Goal: Transaction & Acquisition: Subscribe to service/newsletter

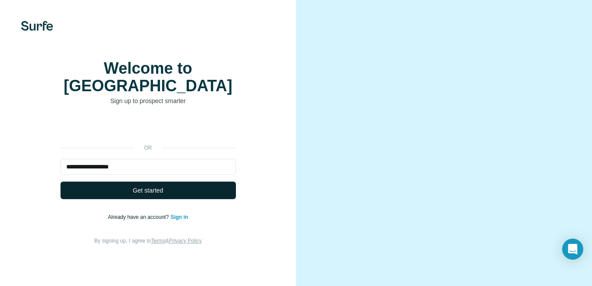
type input "**********"
click at [120, 187] on button "Get started" at bounding box center [147, 190] width 175 height 18
